Goal: Information Seeking & Learning: Learn about a topic

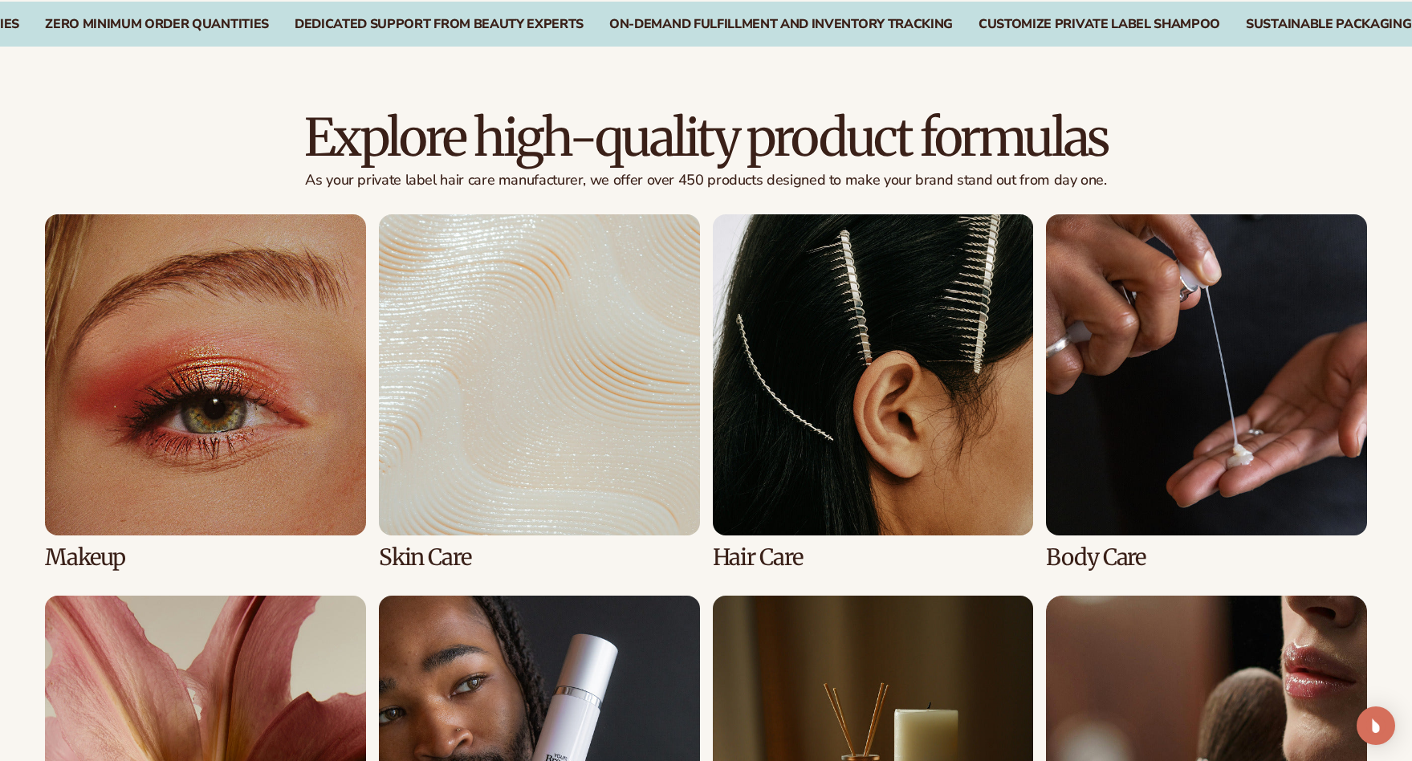
scroll to position [1044, 0]
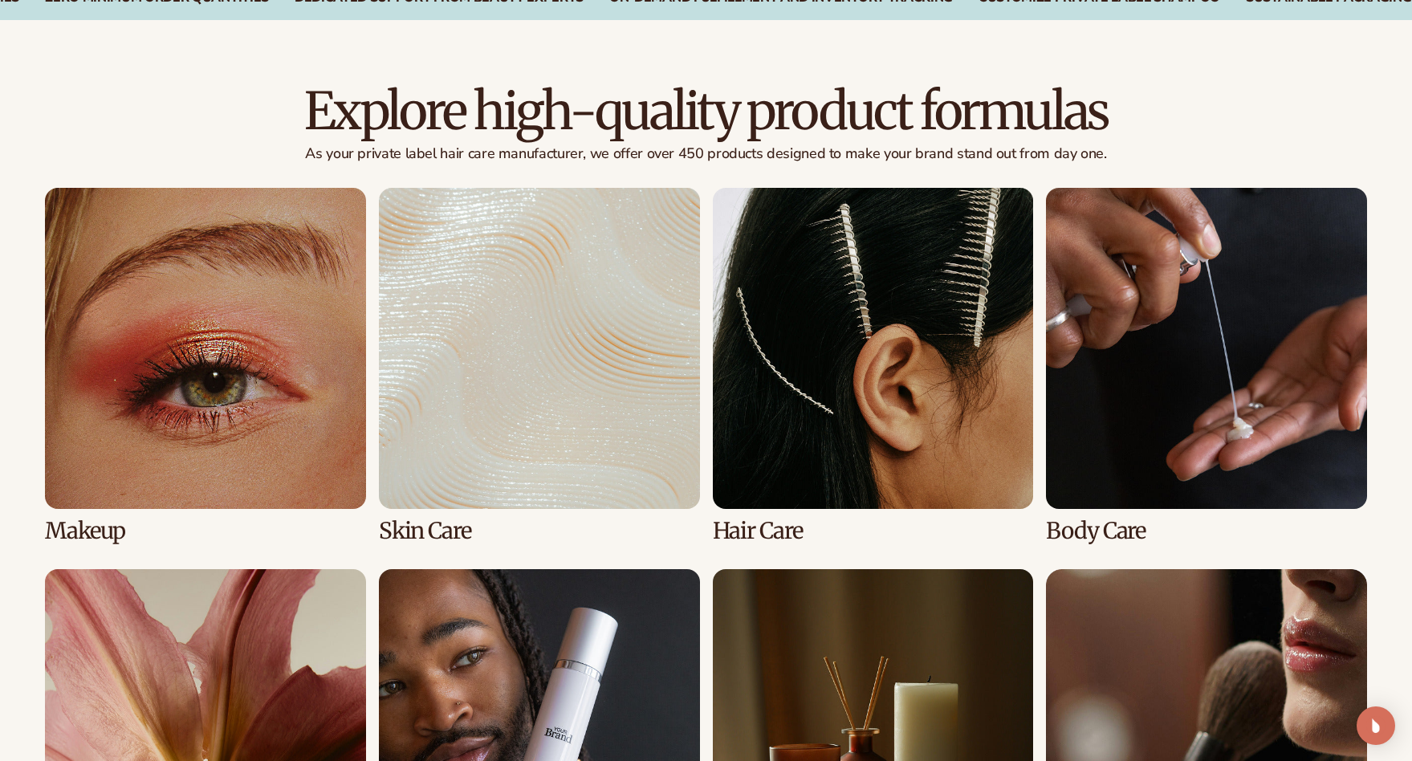
click at [780, 531] on link "3 / 8" at bounding box center [873, 366] width 321 height 356
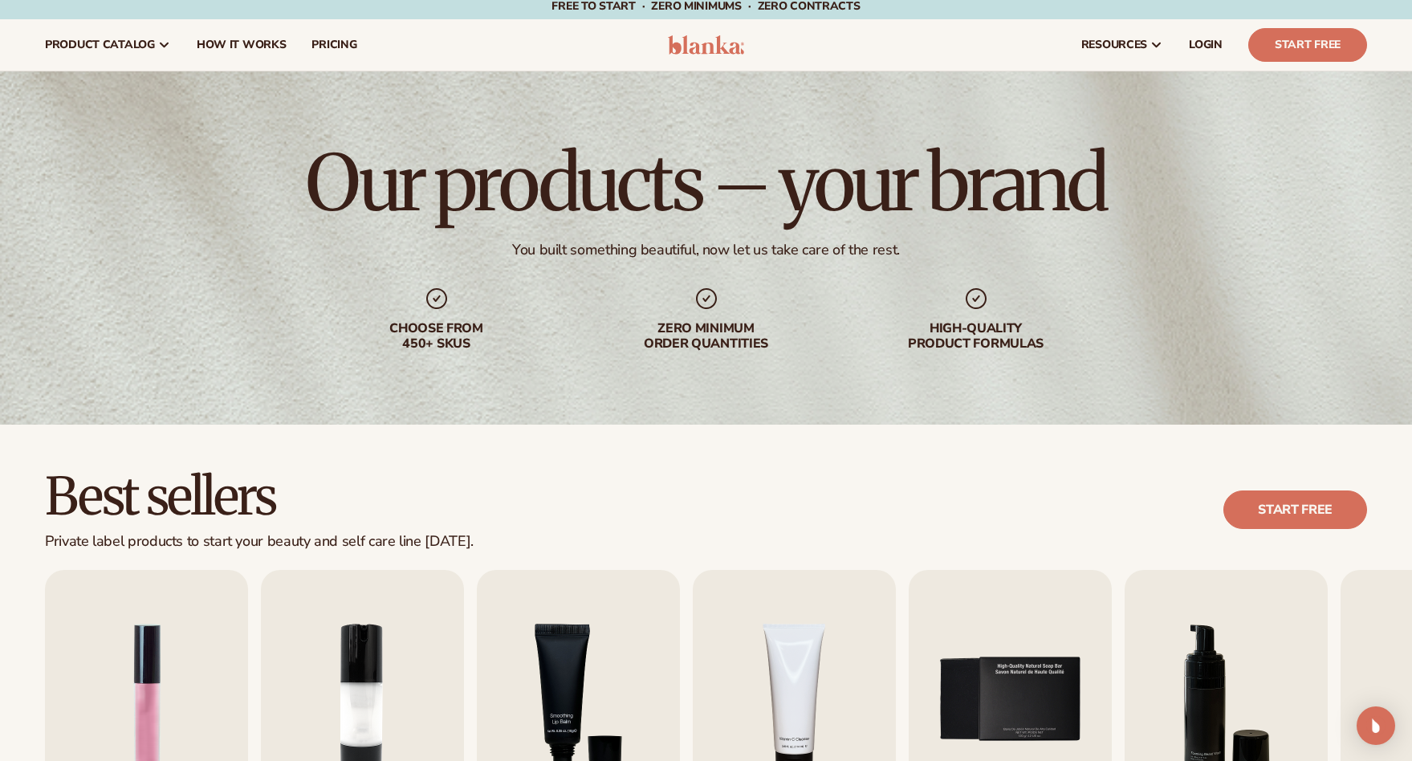
scroll to position [8, 0]
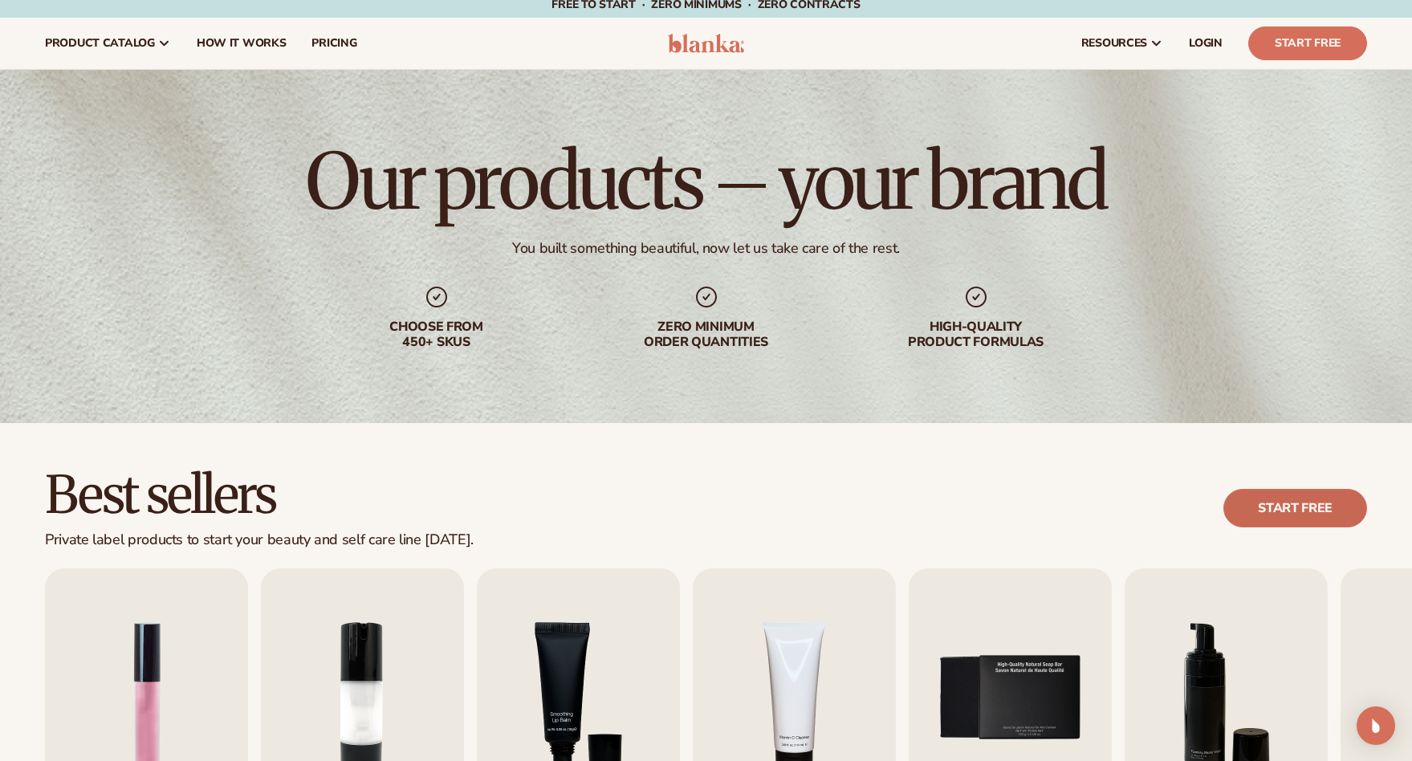
click at [1272, 499] on link "Start free" at bounding box center [1295, 508] width 144 height 39
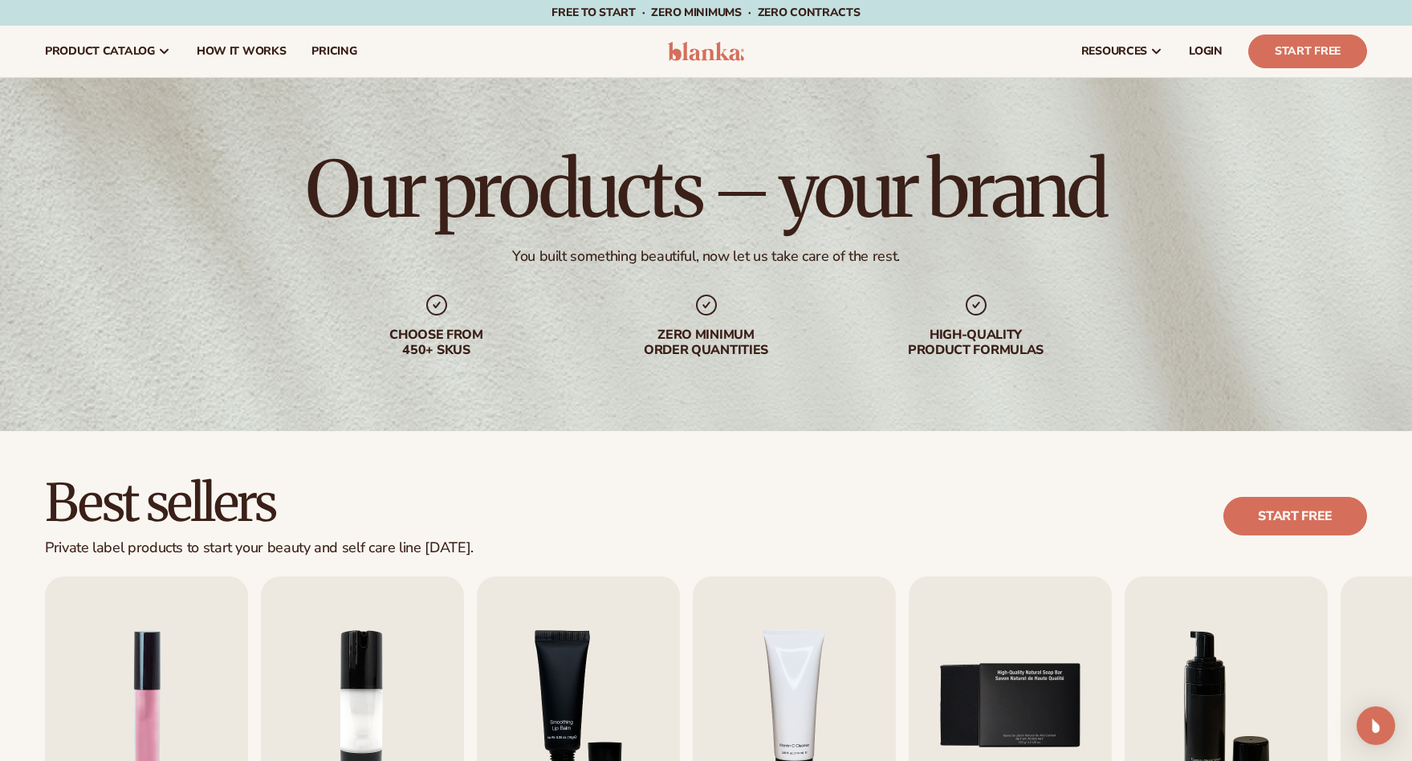
scroll to position [0, 0]
